Goal: Task Accomplishment & Management: Use online tool/utility

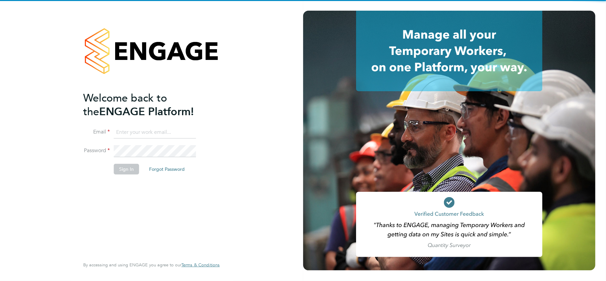
type input "[PERSON_NAME][EMAIL_ADDRESS][DOMAIN_NAME]"
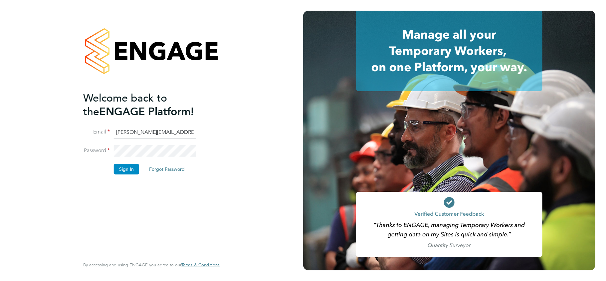
click at [126, 178] on li "Sign In Forgot Password" at bounding box center [148, 172] width 130 height 17
click at [122, 166] on button "Sign In" at bounding box center [126, 169] width 25 height 11
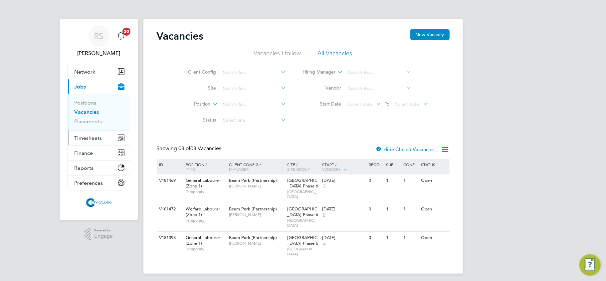
click at [89, 139] on span "Timesheets" at bounding box center [89, 138] width 28 height 6
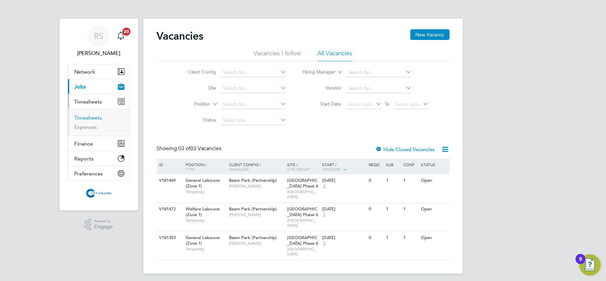
drag, startPoint x: 86, startPoint y: 113, endPoint x: 84, endPoint y: 116, distance: 3.6
click at [86, 114] on ul "Timesheets Expenses" at bounding box center [99, 122] width 62 height 27
click at [84, 116] on link "Timesheets" at bounding box center [89, 118] width 28 height 6
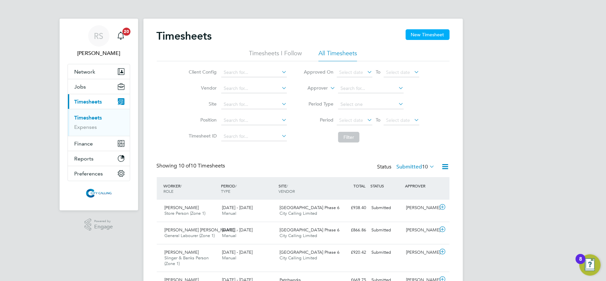
click at [422, 31] on button "New Timesheet" at bounding box center [428, 34] width 44 height 11
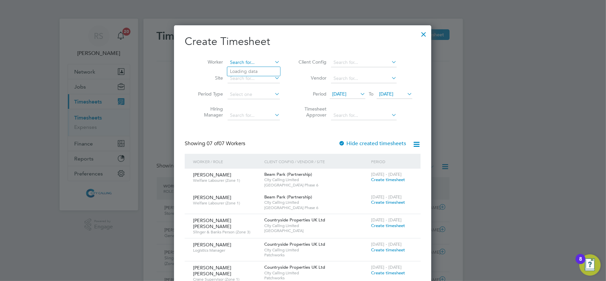
click at [256, 64] on input at bounding box center [254, 62] width 52 height 9
click at [252, 69] on li "Leon Karongo Mun gai" at bounding box center [266, 71] width 78 height 9
type input "Leon Karongo Mungai"
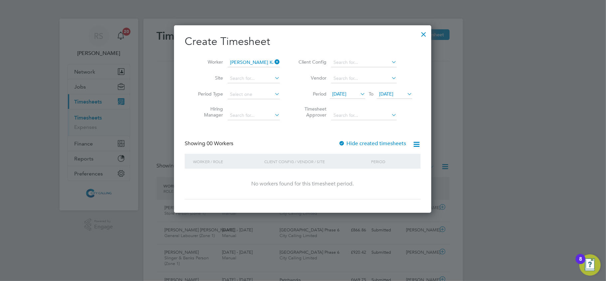
click at [344, 146] on div at bounding box center [342, 144] width 7 height 7
click at [341, 94] on span "17 Sep 2025" at bounding box center [339, 94] width 14 height 6
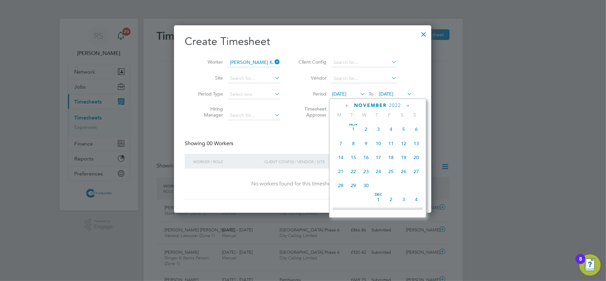
click at [366, 135] on span "2" at bounding box center [366, 129] width 13 height 13
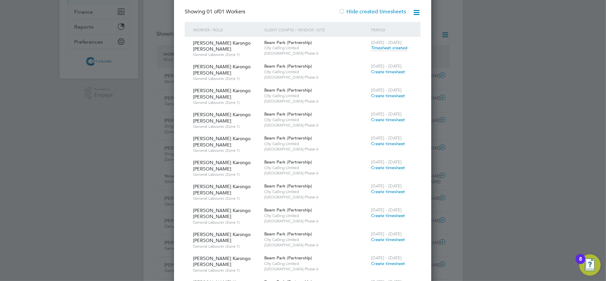
click at [145, 217] on div at bounding box center [303, 140] width 606 height 281
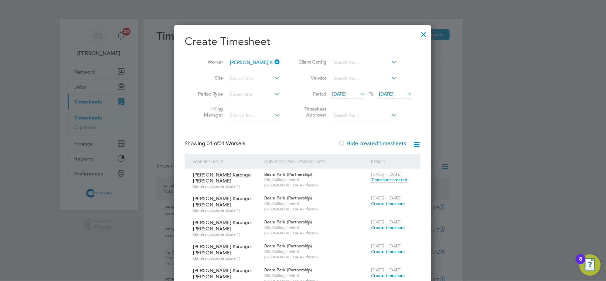
click at [420, 35] on div at bounding box center [424, 33] width 12 height 12
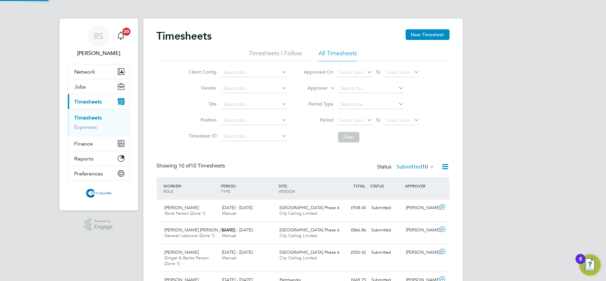
scroll to position [23, 58]
click at [447, 168] on icon at bounding box center [446, 166] width 8 height 8
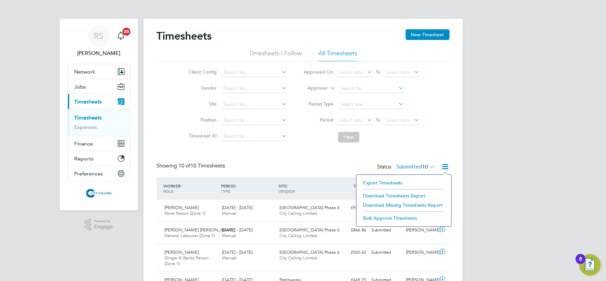
click at [400, 181] on li "Export Timesheets" at bounding box center [404, 182] width 88 height 9
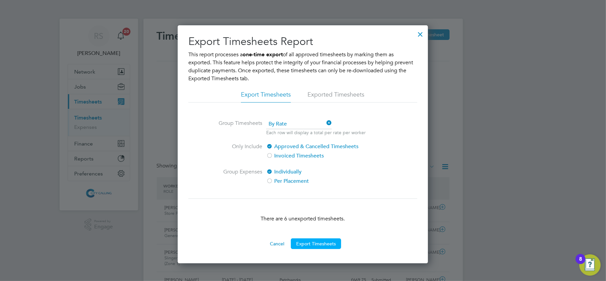
click at [304, 243] on button "Export Timesheets" at bounding box center [316, 243] width 50 height 11
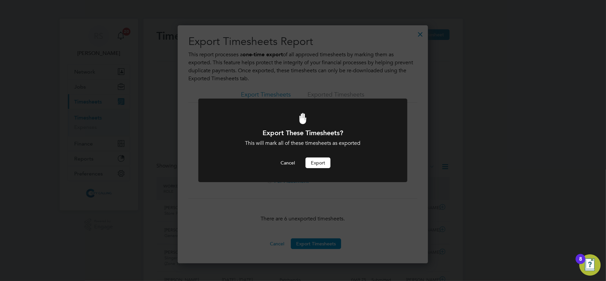
click at [318, 159] on button "Export" at bounding box center [318, 163] width 25 height 11
